Goal: Task Accomplishment & Management: Manage account settings

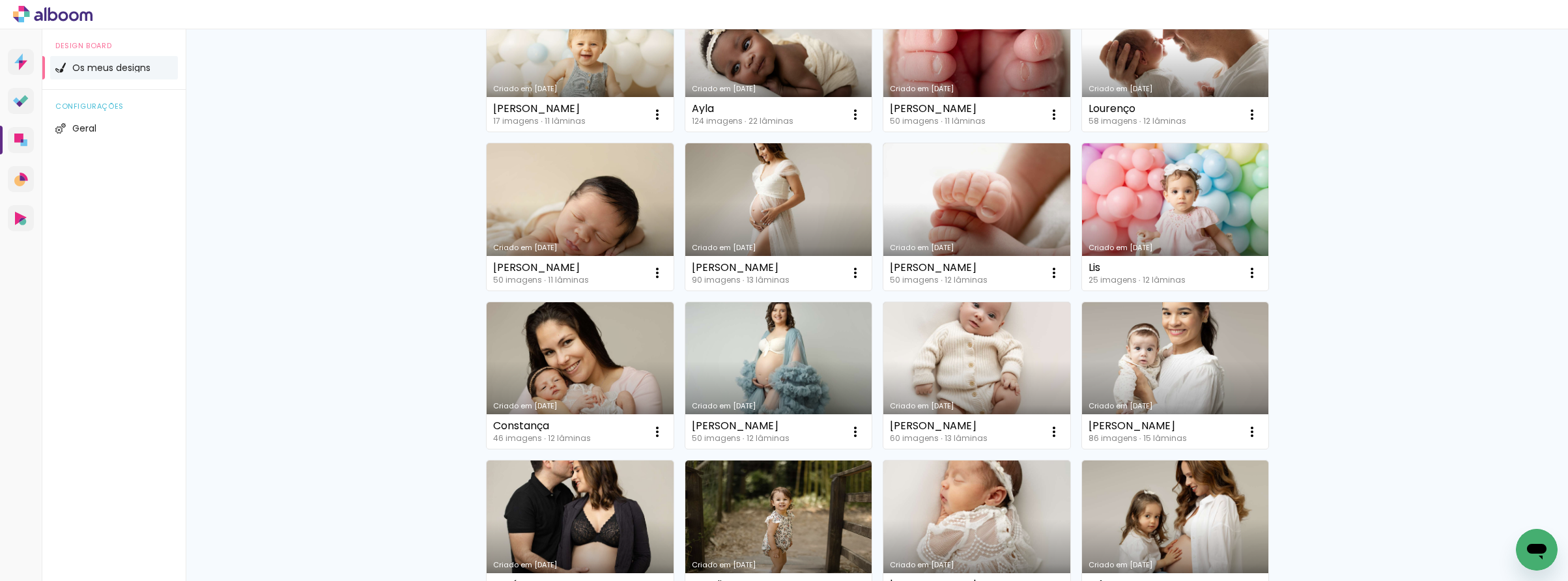
scroll to position [415, 0]
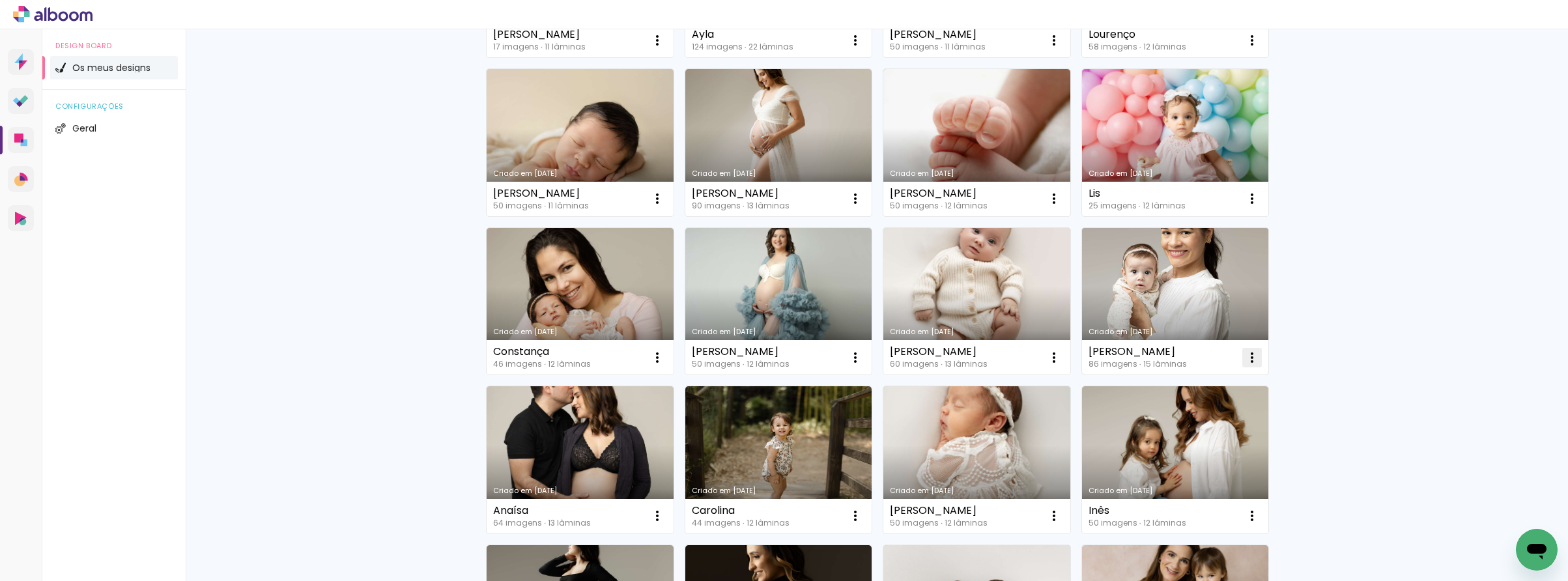
click at [1247, 360] on iron-icon at bounding box center [1252, 358] width 16 height 16
click at [1168, 445] on span "Excluir" at bounding box center [1179, 443] width 28 height 9
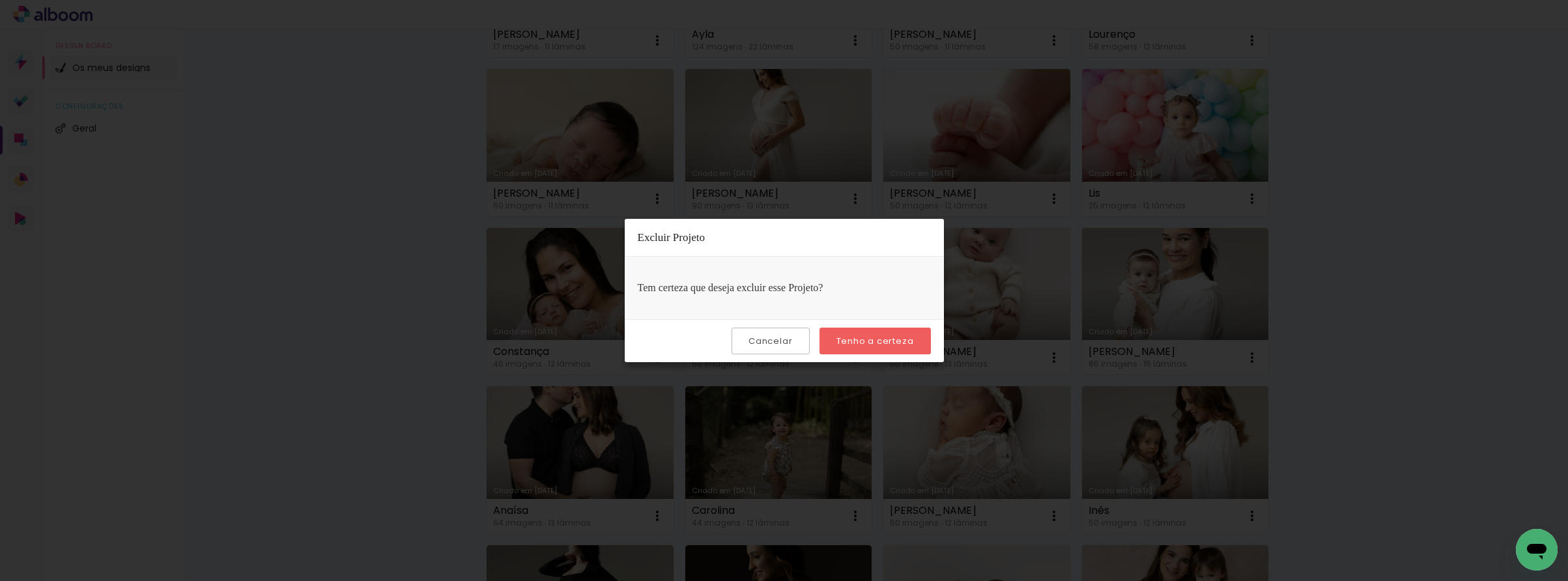
click at [0, 0] on slot "Tenho a certeza" at bounding box center [0, 0] width 0 height 0
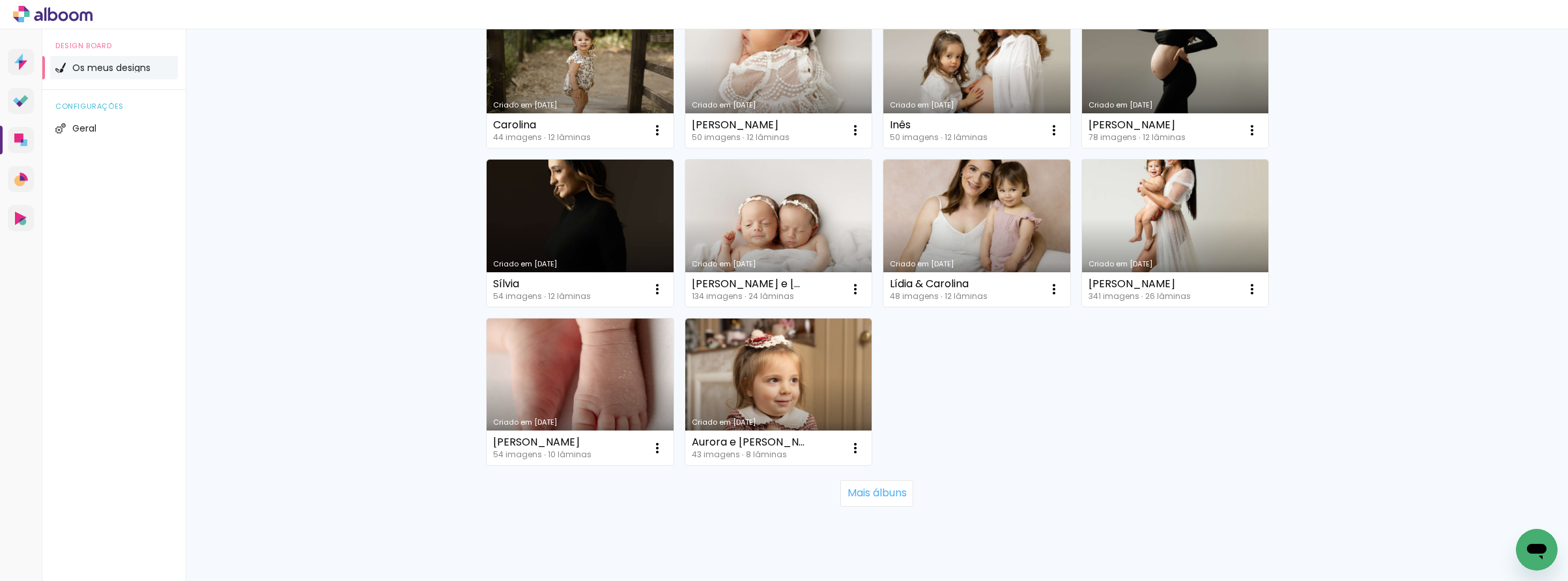
scroll to position [832, 0]
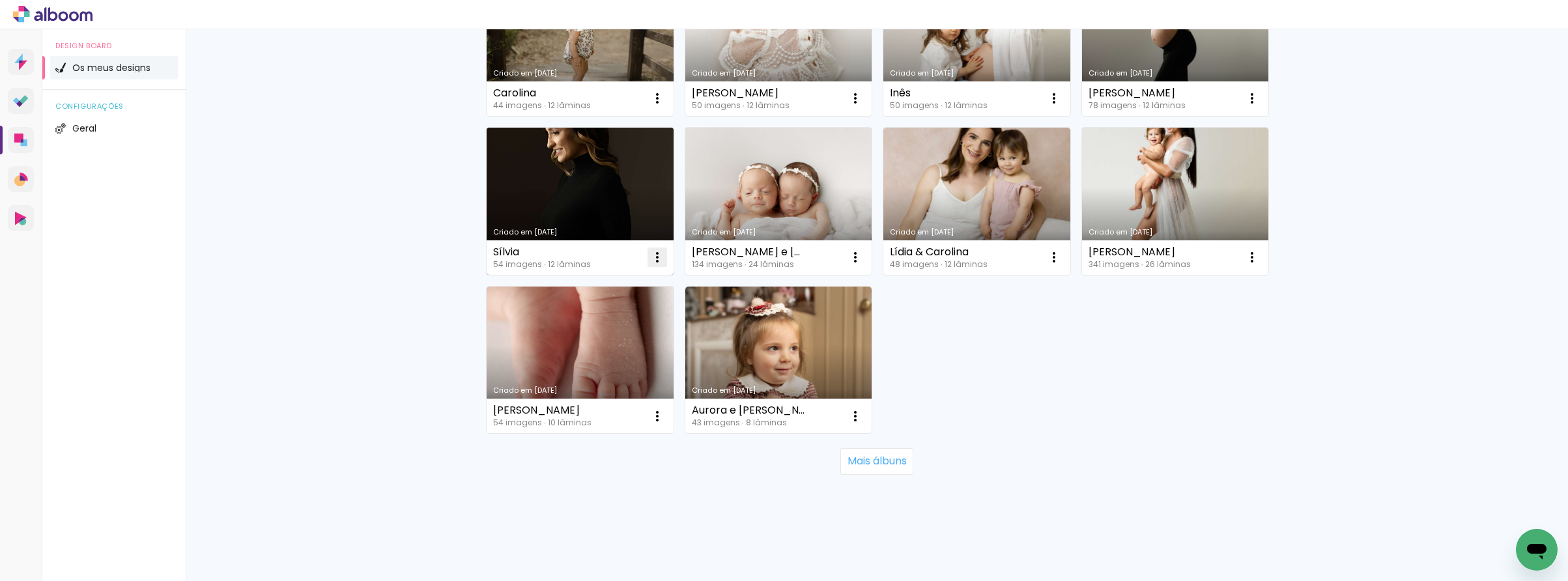
click at [658, 262] on iron-icon at bounding box center [657, 257] width 16 height 16
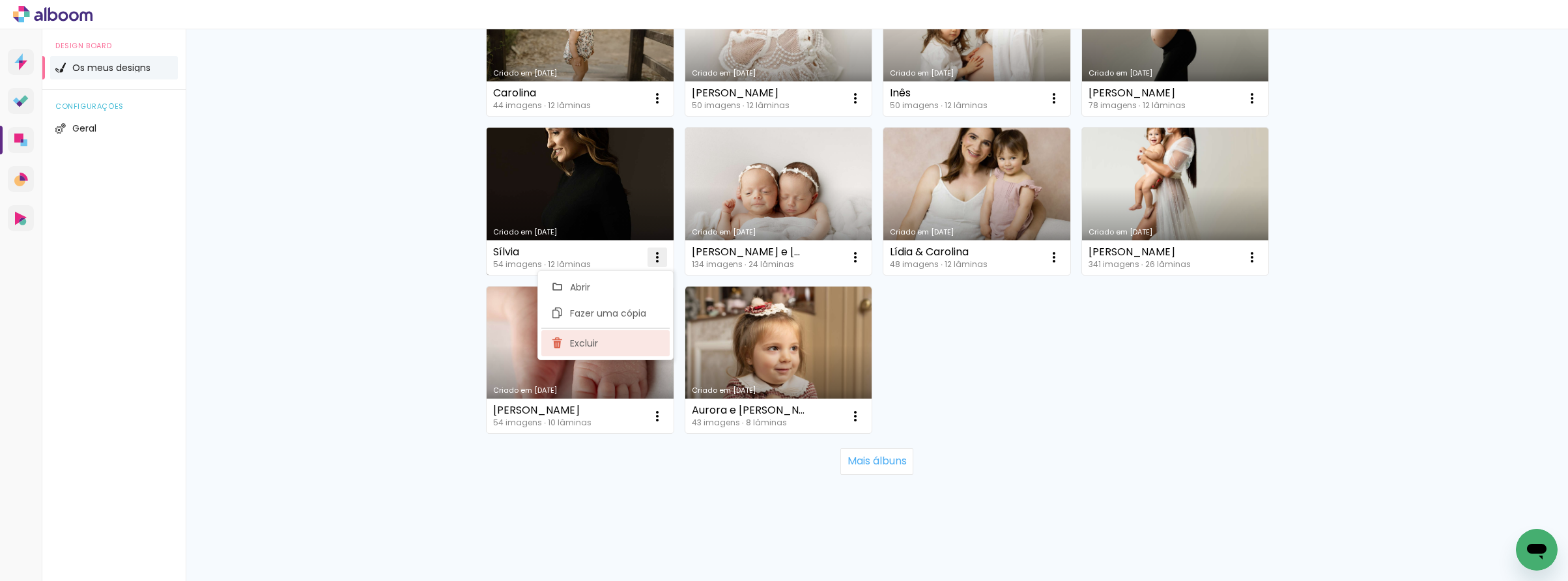
click at [605, 344] on paper-item "Excluir" at bounding box center [605, 343] width 129 height 26
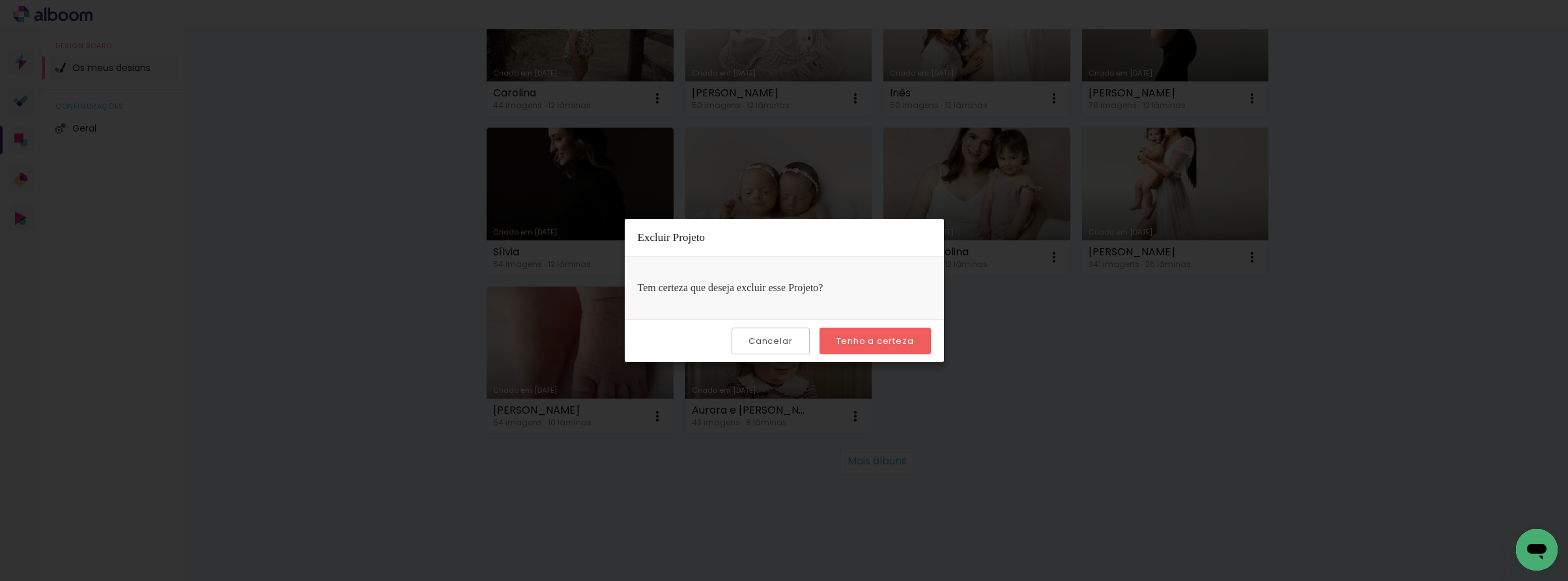
click at [865, 326] on div "Cancelar Tenho a certeza" at bounding box center [784, 340] width 319 height 43
click at [0, 0] on slot "Tenho a certeza" at bounding box center [0, 0] width 0 height 0
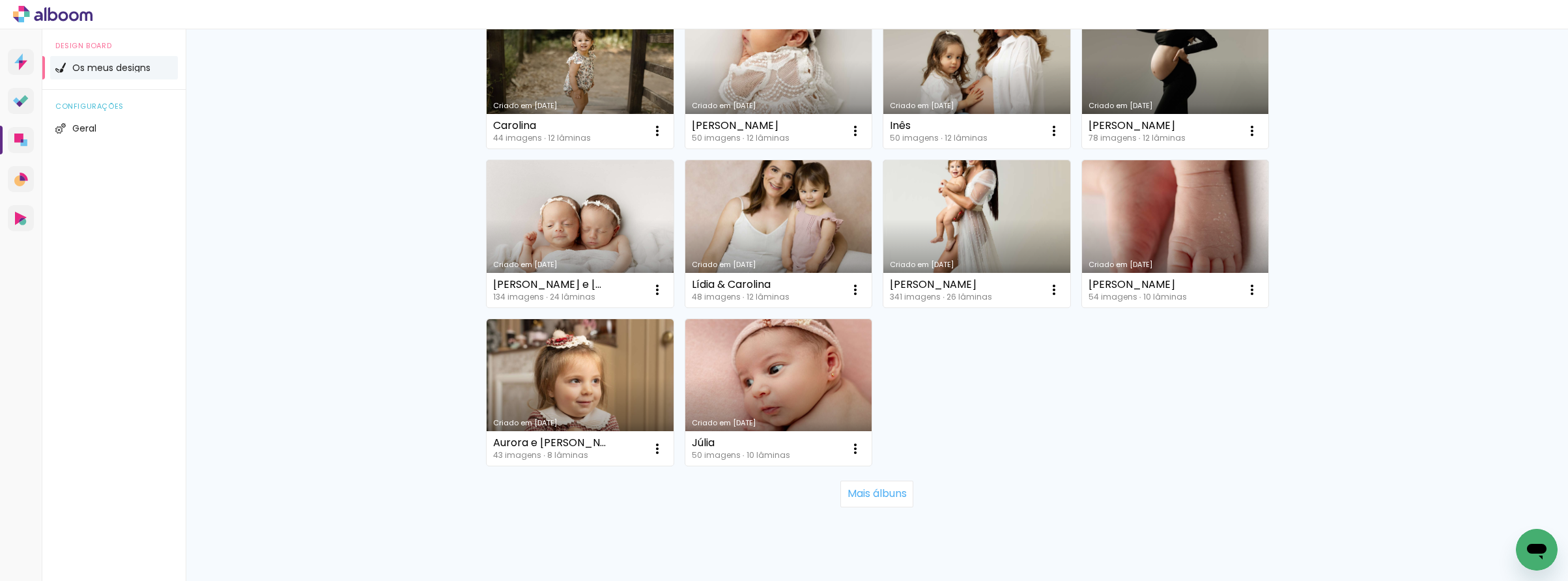
scroll to position [796, 0]
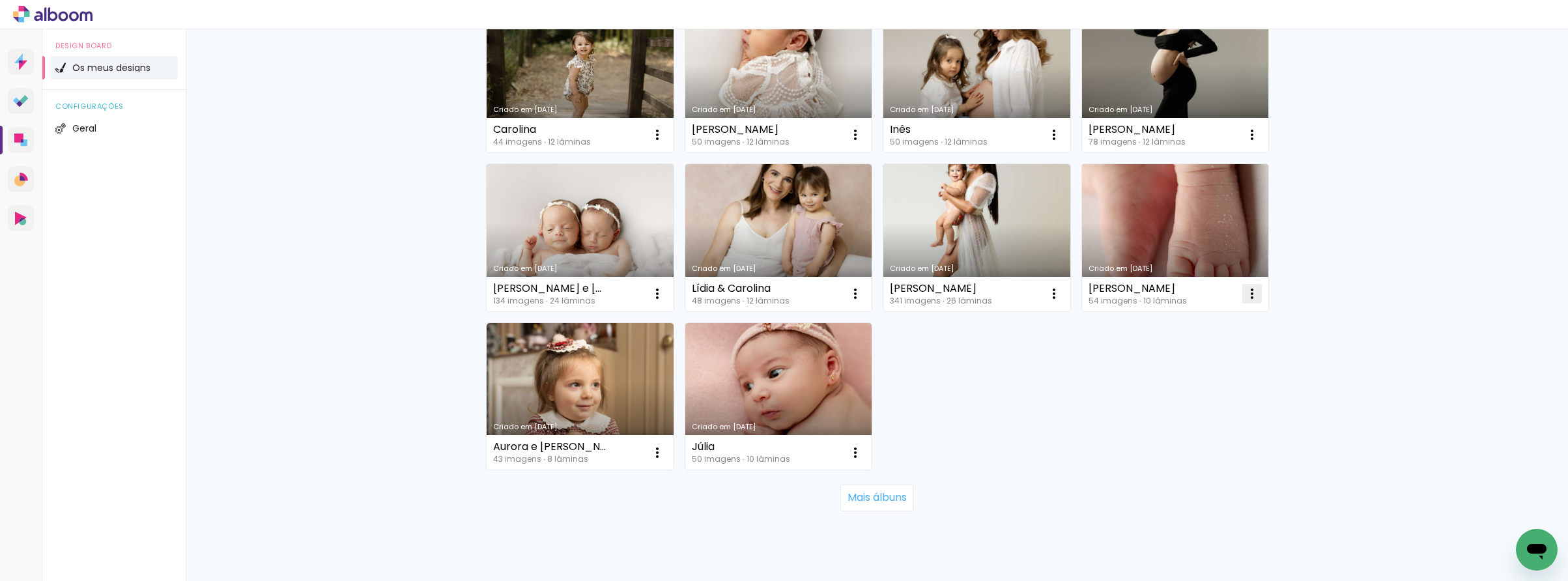
click at [1241, 298] on paper-icon-button at bounding box center [1252, 294] width 26 height 26
drag, startPoint x: 1188, startPoint y: 380, endPoint x: 1177, endPoint y: 379, distance: 11.0
click at [1185, 380] on span "Excluir" at bounding box center [1179, 379] width 28 height 9
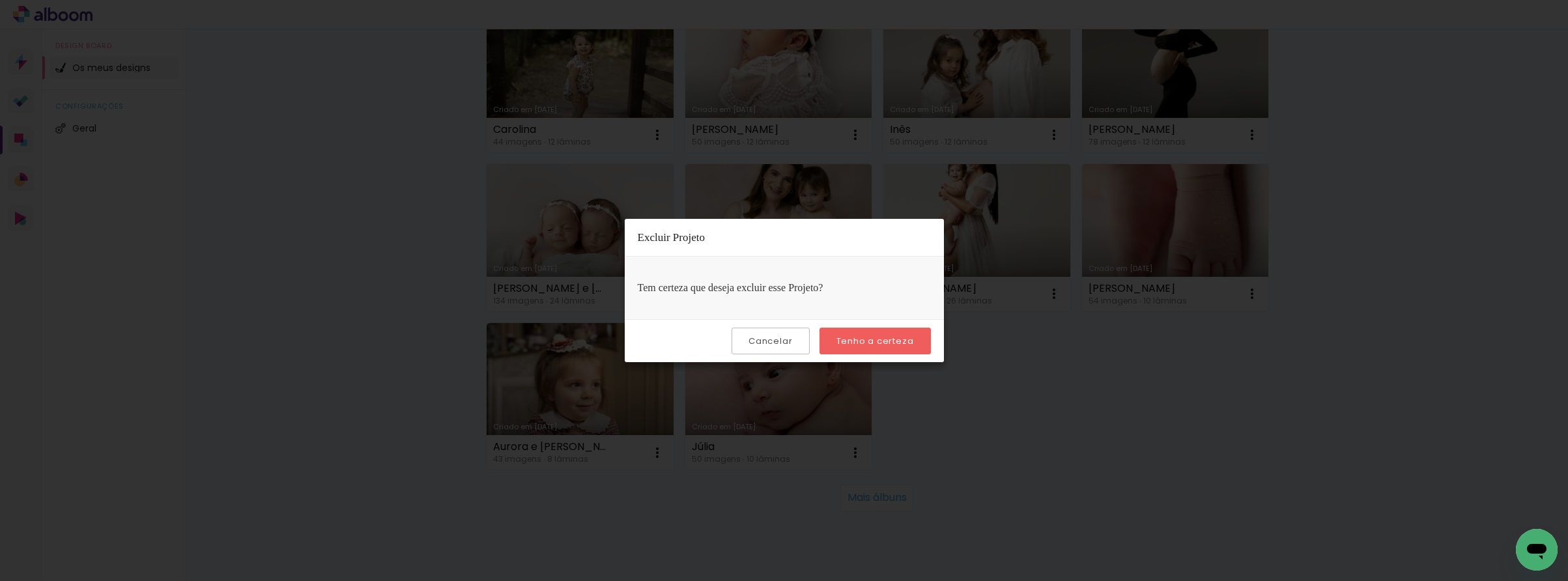
drag, startPoint x: 938, startPoint y: 345, endPoint x: 914, endPoint y: 344, distance: 24.0
click at [930, 345] on div "Cancelar Tenho a certeza" at bounding box center [784, 340] width 319 height 43
click at [914, 344] on paper-button "Tenho a certeza" at bounding box center [875, 340] width 111 height 27
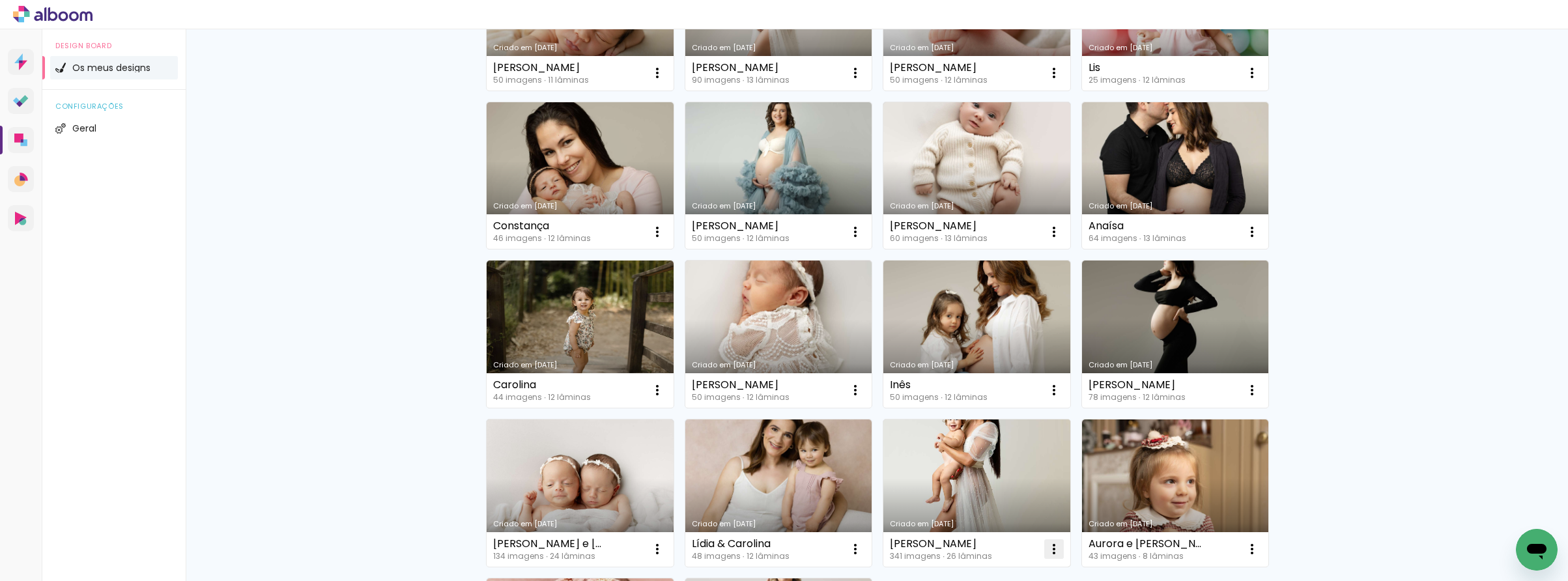
scroll to position [382, 0]
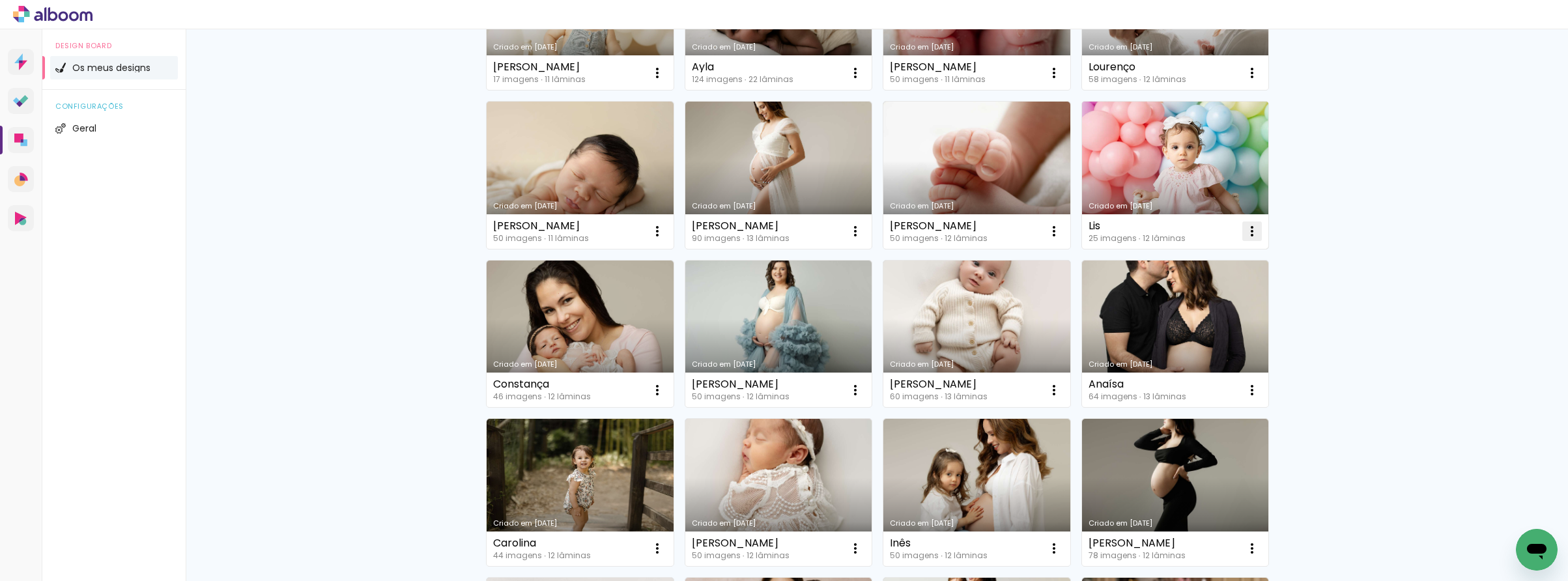
click at [1248, 232] on iron-icon at bounding box center [1252, 231] width 16 height 16
click at [1168, 325] on paper-item "Excluir" at bounding box center [1201, 317] width 129 height 26
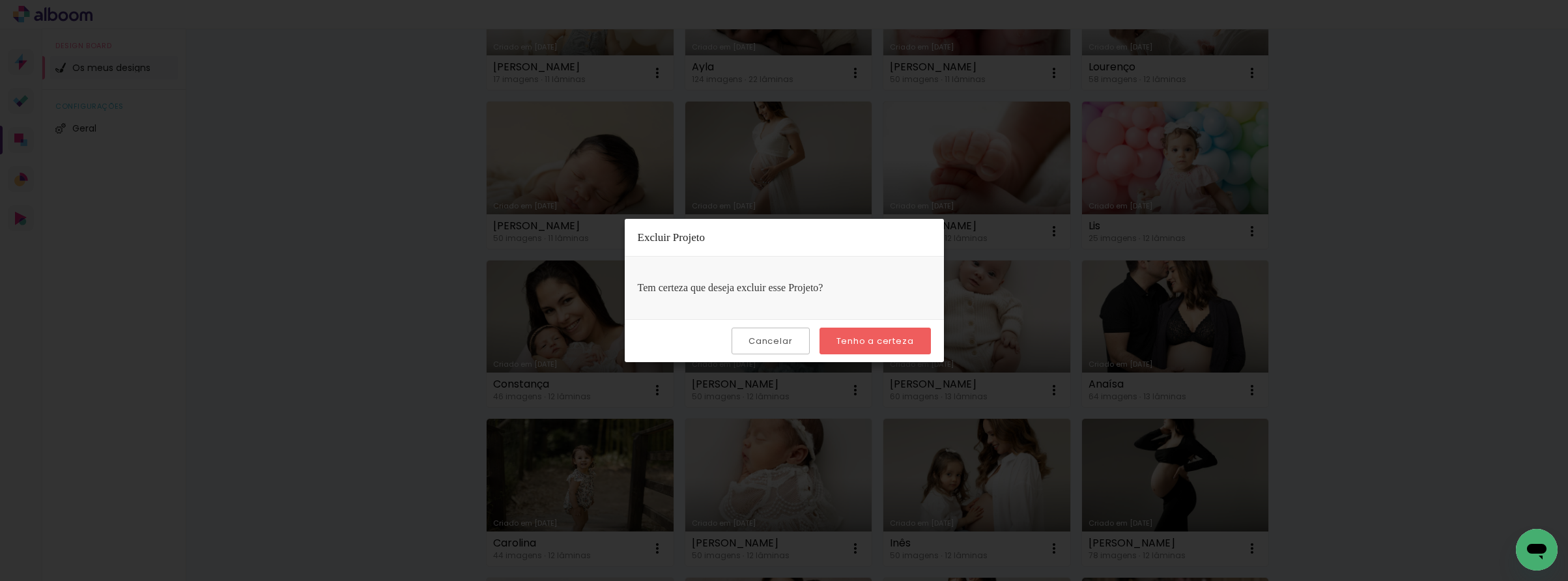
click at [0, 0] on slot "Tenho a certeza" at bounding box center [0, 0] width 0 height 0
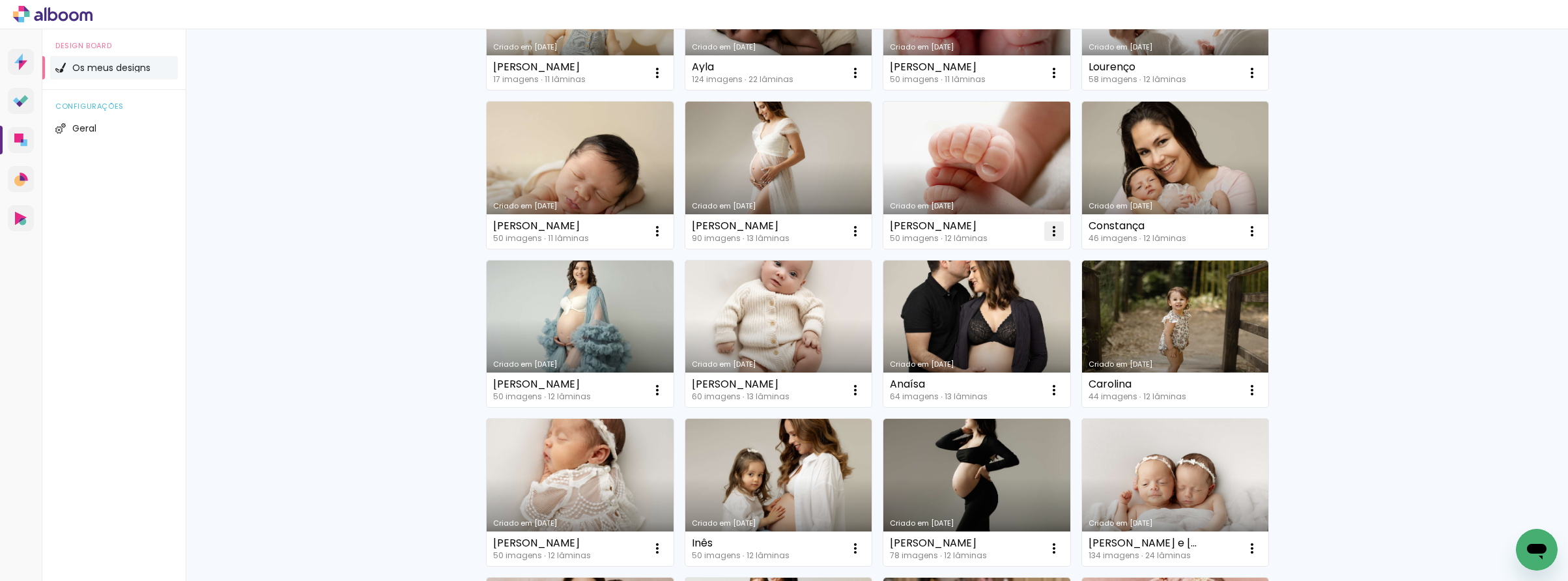
click at [1055, 236] on iron-icon at bounding box center [1054, 231] width 16 height 16
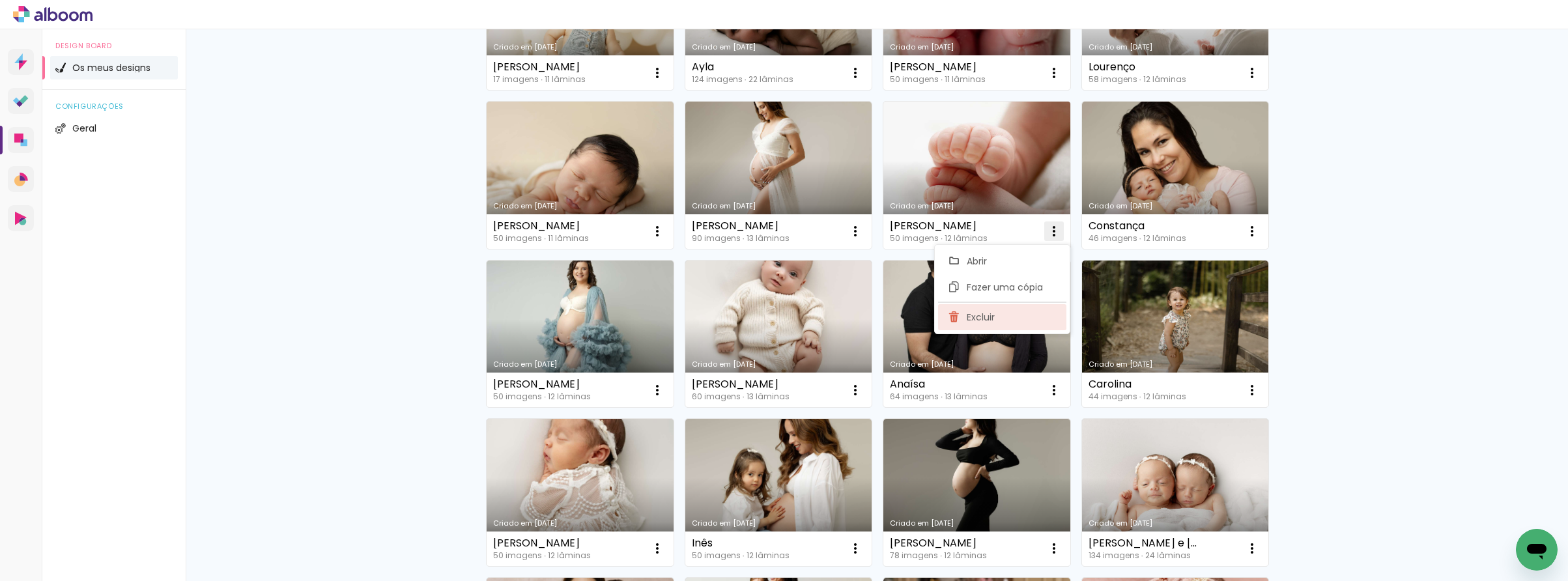
click at [989, 321] on span "Excluir" at bounding box center [980, 317] width 28 height 9
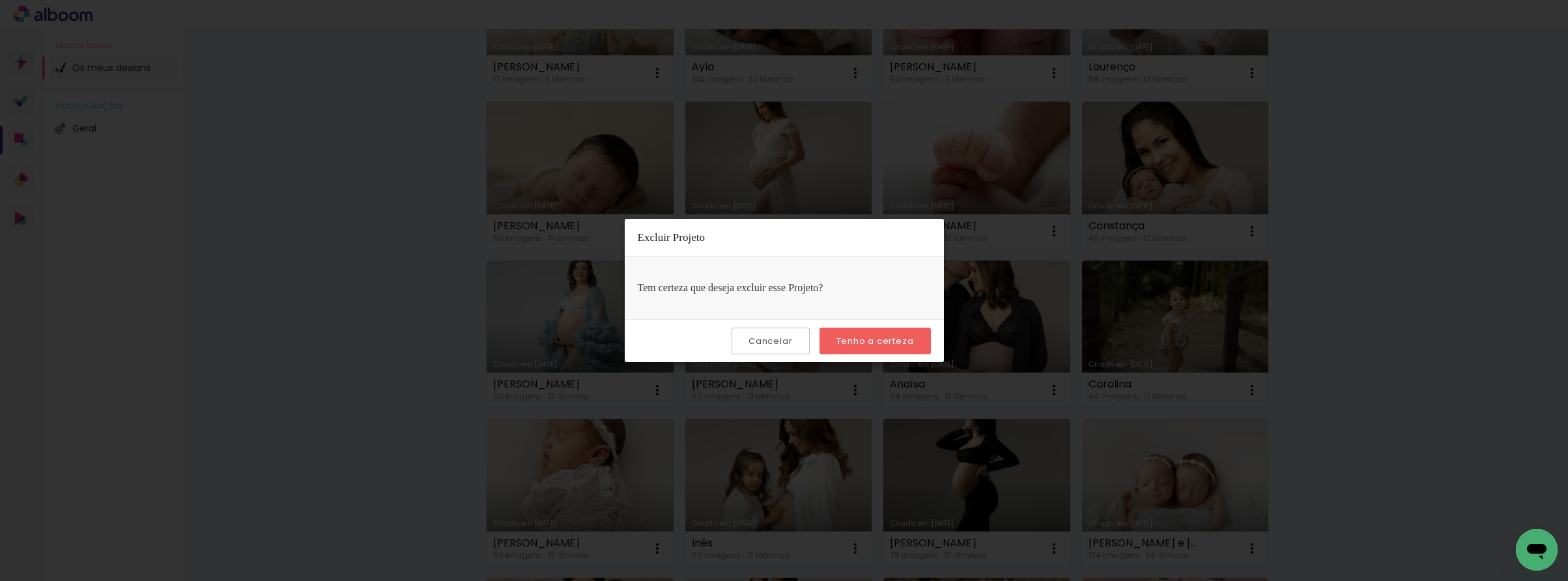
click at [0, 0] on slot "Tenho a certeza" at bounding box center [0, 0] width 0 height 0
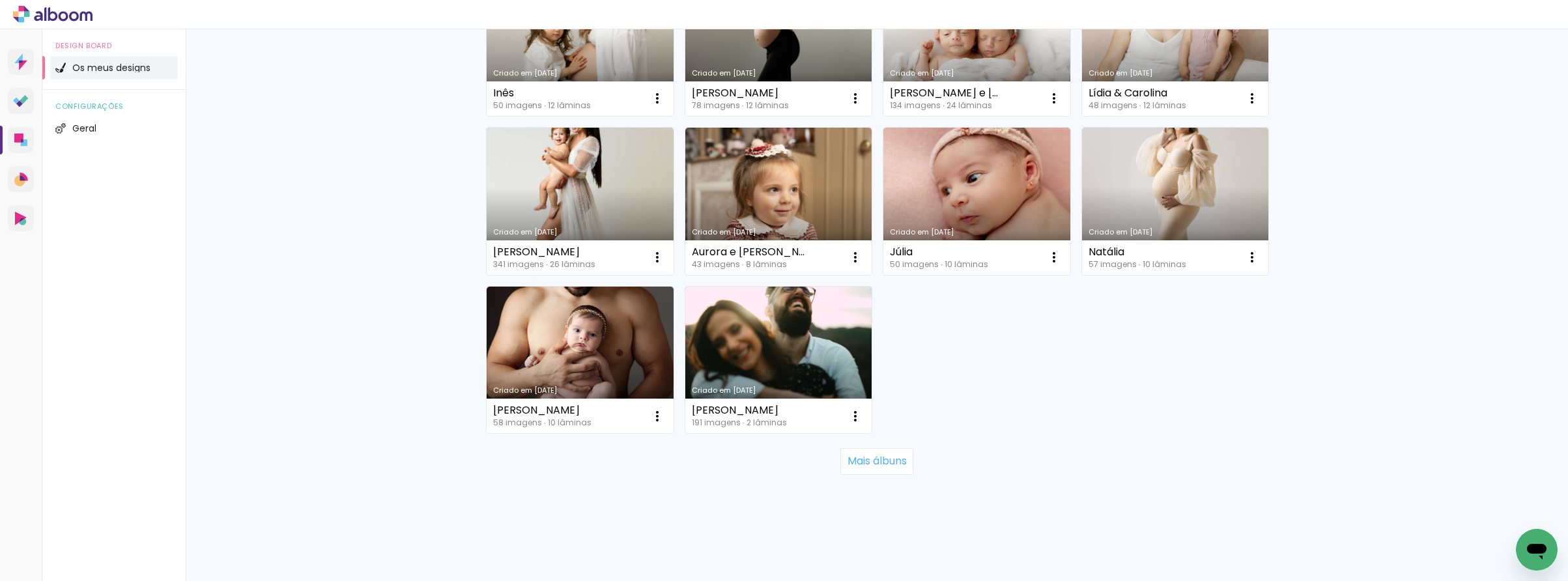
scroll to position [826, 0]
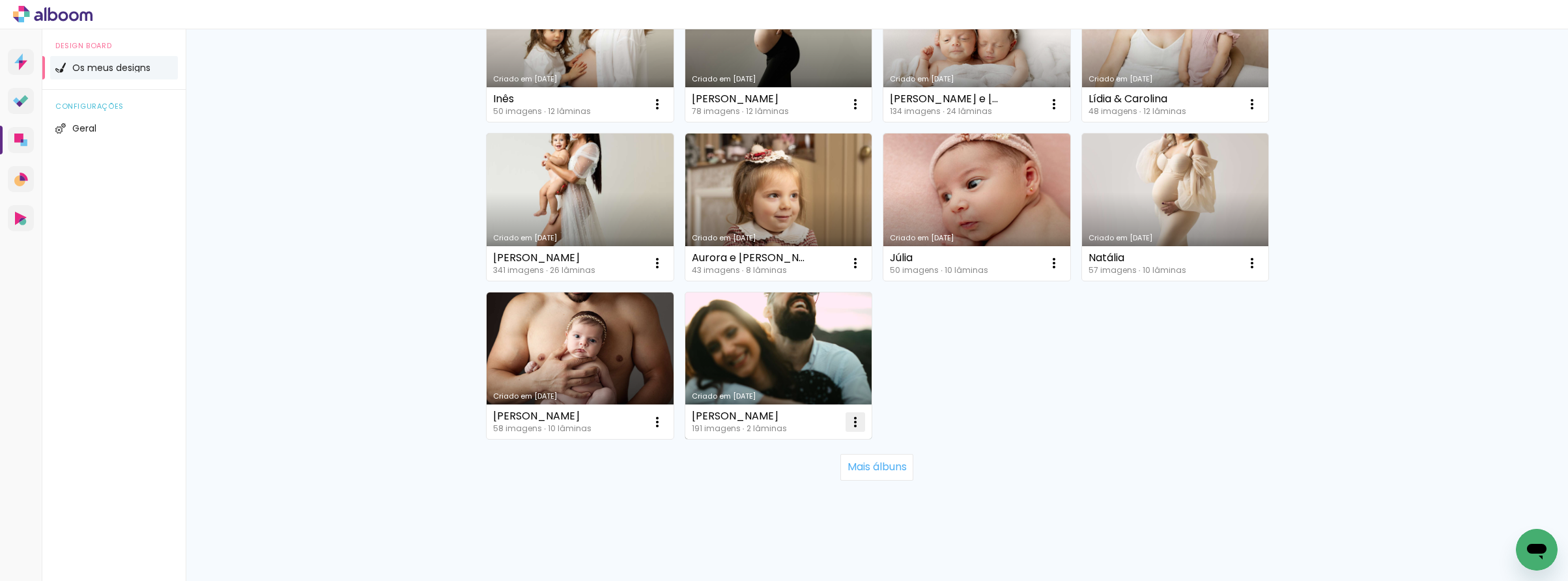
click at [861, 432] on paper-icon-button at bounding box center [856, 422] width 26 height 26
click at [808, 499] on paper-item "Excluir" at bounding box center [804, 507] width 129 height 26
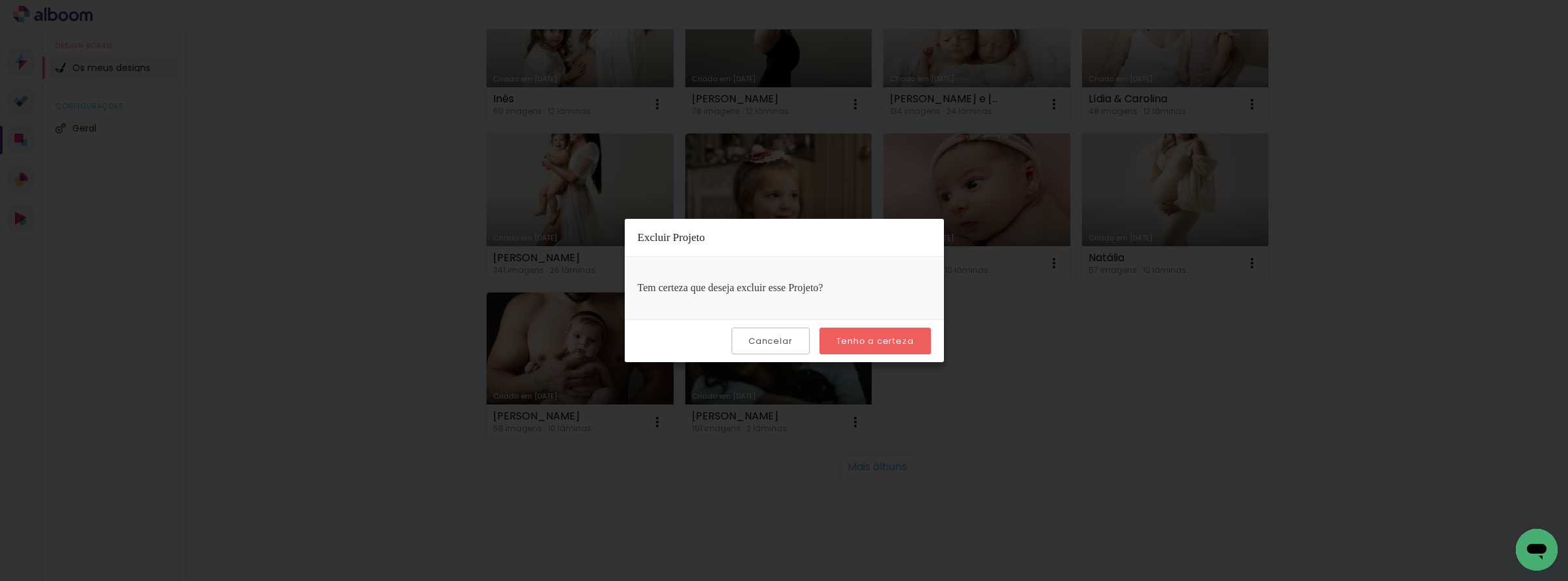
click at [786, 399] on iron-overlay-backdrop at bounding box center [784, 290] width 1568 height 581
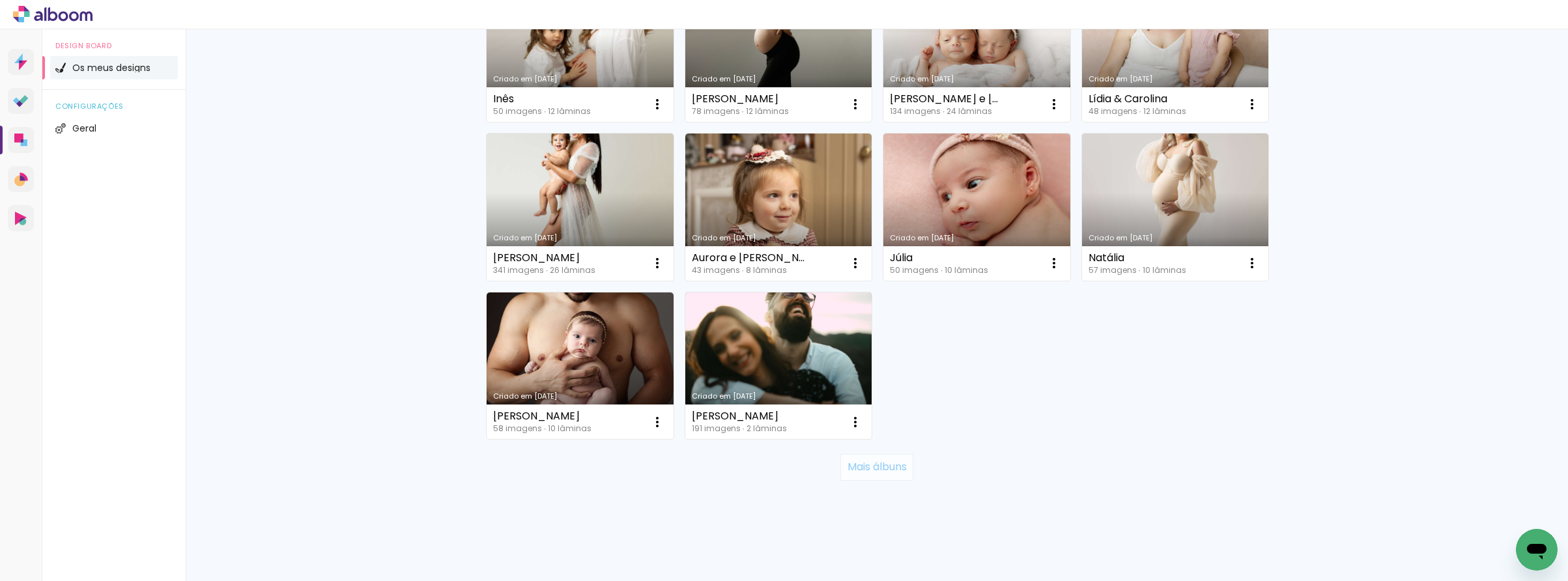
click at [868, 476] on paper-button "Mais álbuns" at bounding box center [877, 467] width 72 height 26
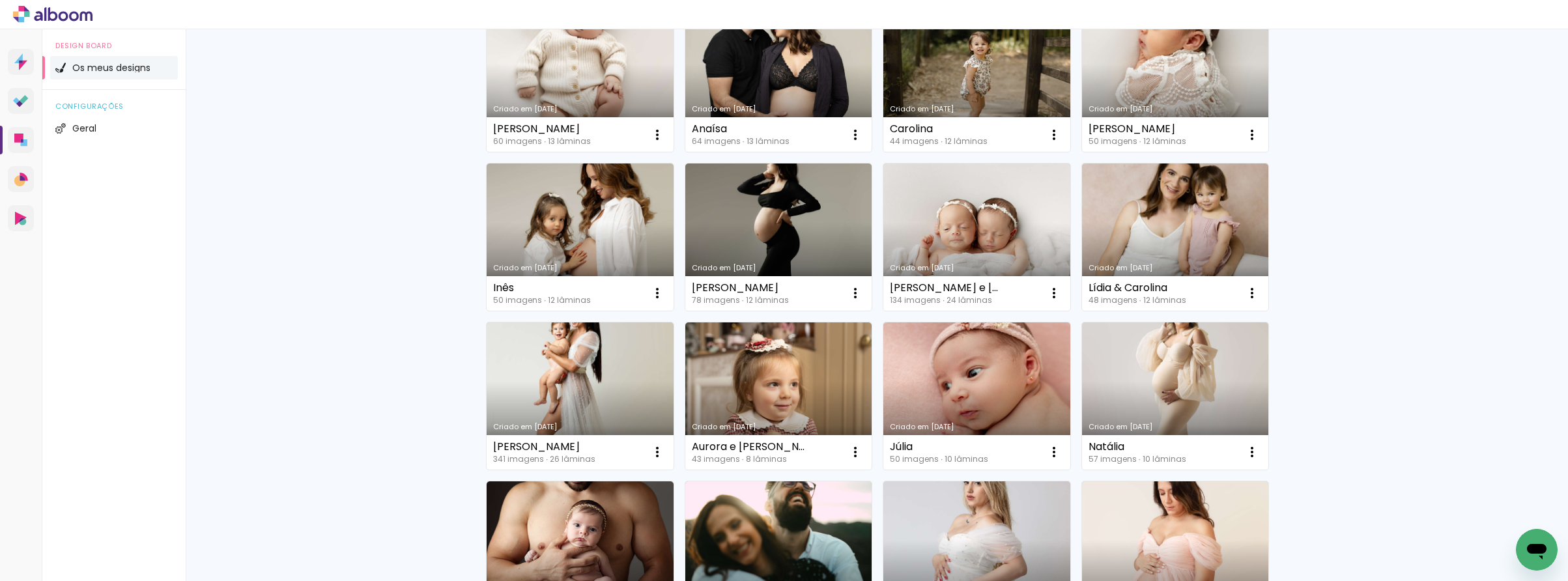
scroll to position [0, 0]
